Goal: Task Accomplishment & Management: Complete application form

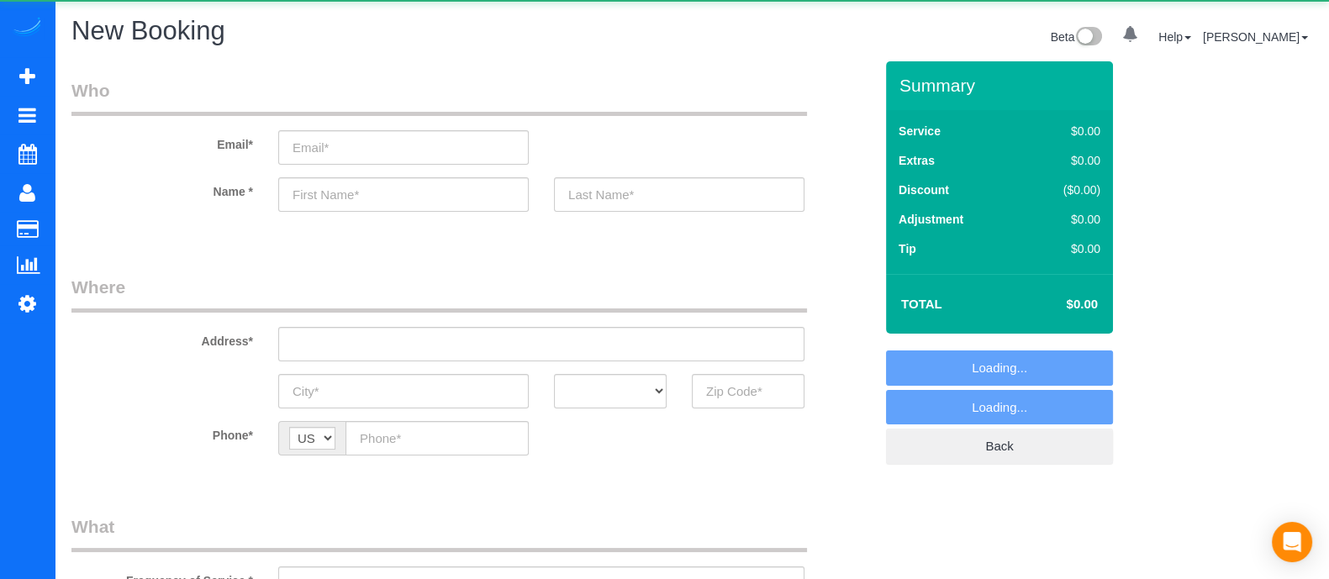
select select "object:3371"
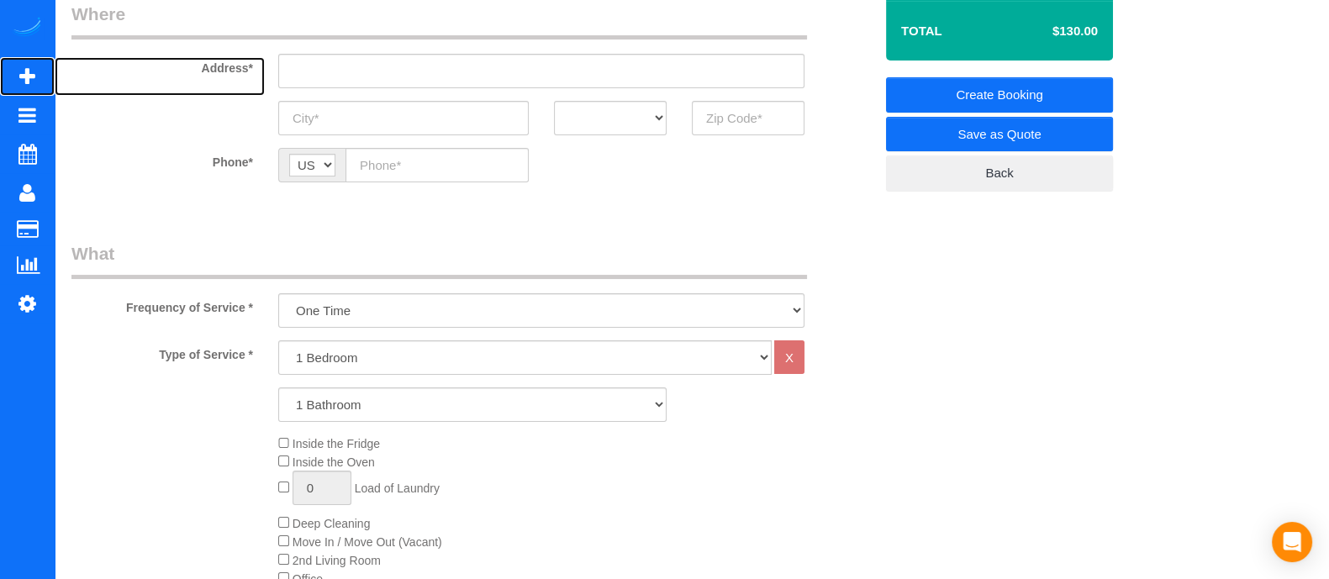
scroll to position [264, 0]
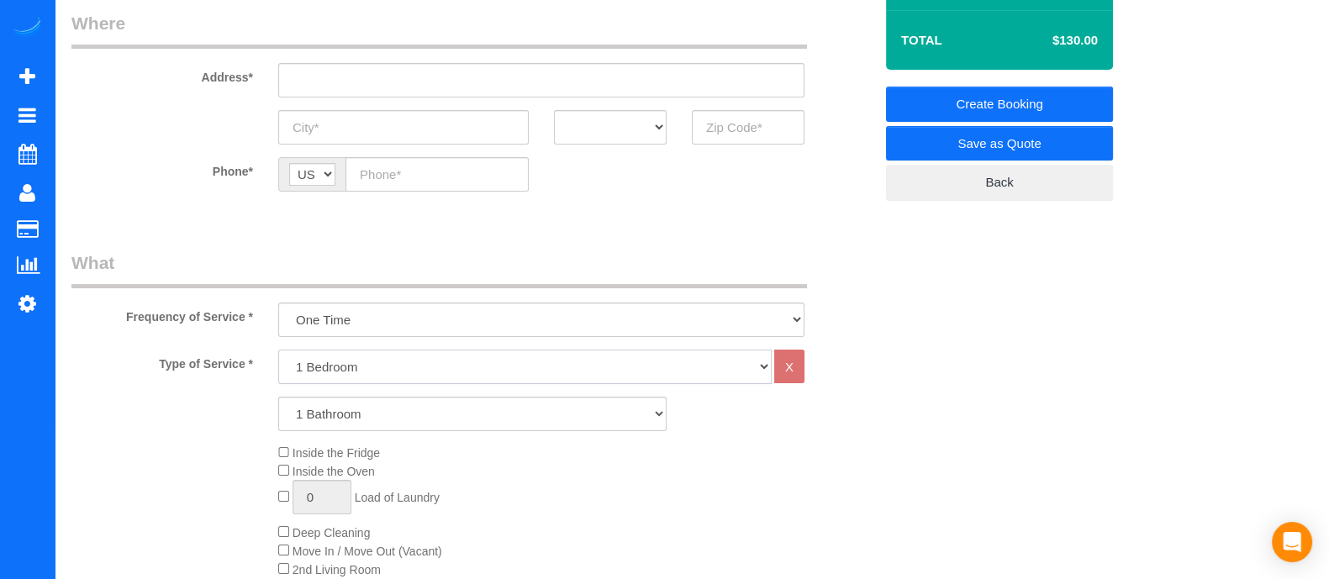
click at [340, 378] on select "1 Bedroom 2 Bedrooms 3 Bedrooms 4 Bedrooms 5 Bedrooms 6 Bedrooms" at bounding box center [525, 367] width 494 height 34
select select "2"
click at [278, 350] on select "1 Bedroom 2 Bedrooms 3 Bedrooms 4 Bedrooms 5 Bedrooms 6 Bedrooms" at bounding box center [525, 367] width 494 height 34
click at [332, 416] on select "1 Bathroom 2 Bathrooms 3 Bathrooms 4 Bathrooms 5 Bathrooms 6 Bathrooms" at bounding box center [472, 414] width 388 height 34
select select "5"
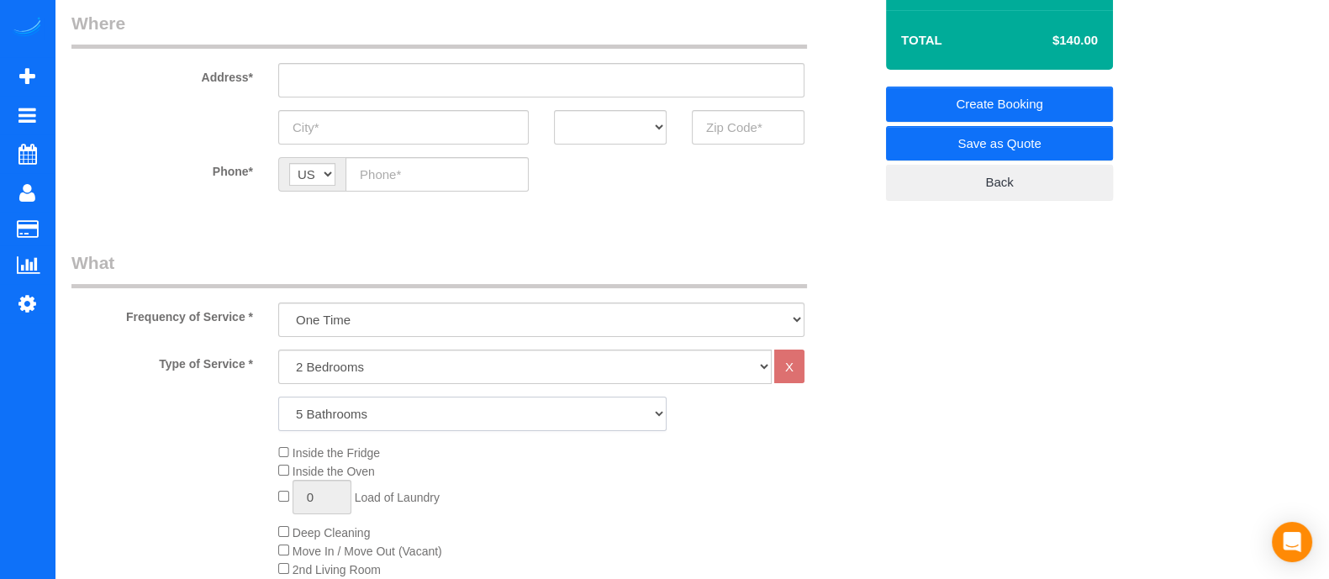
click at [278, 397] on select "1 Bathroom 2 Bathrooms 3 Bathrooms 4 Bathrooms 5 Bathrooms 6 Bathrooms" at bounding box center [472, 414] width 388 height 34
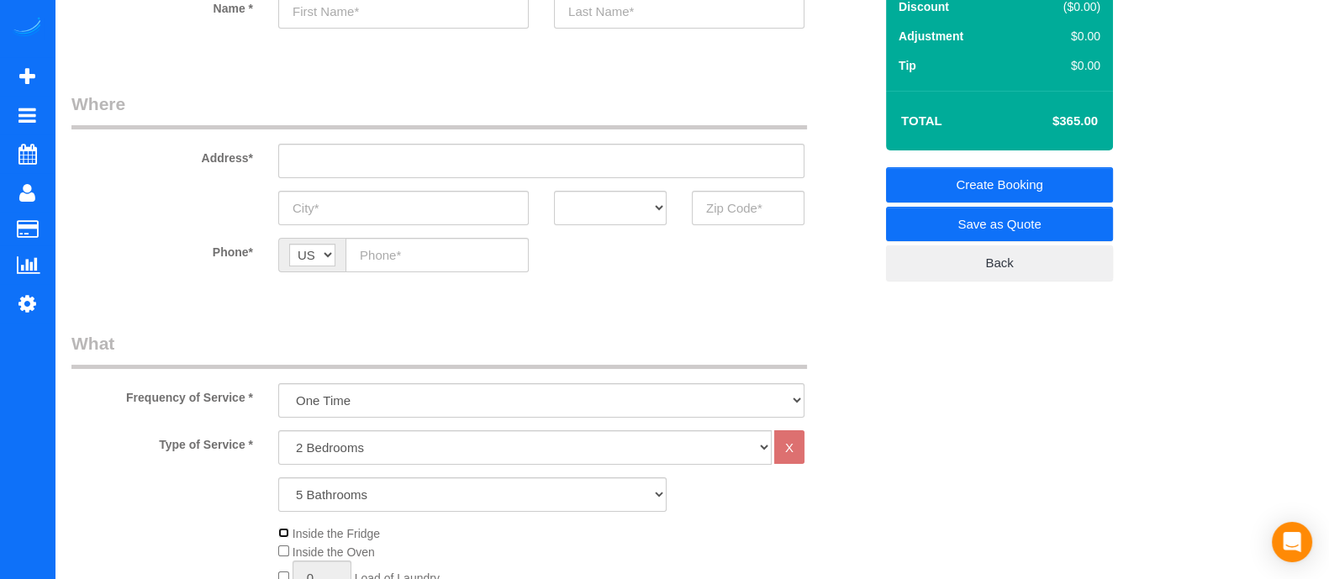
scroll to position [180, 0]
